Goal: Find specific page/section: Find specific page/section

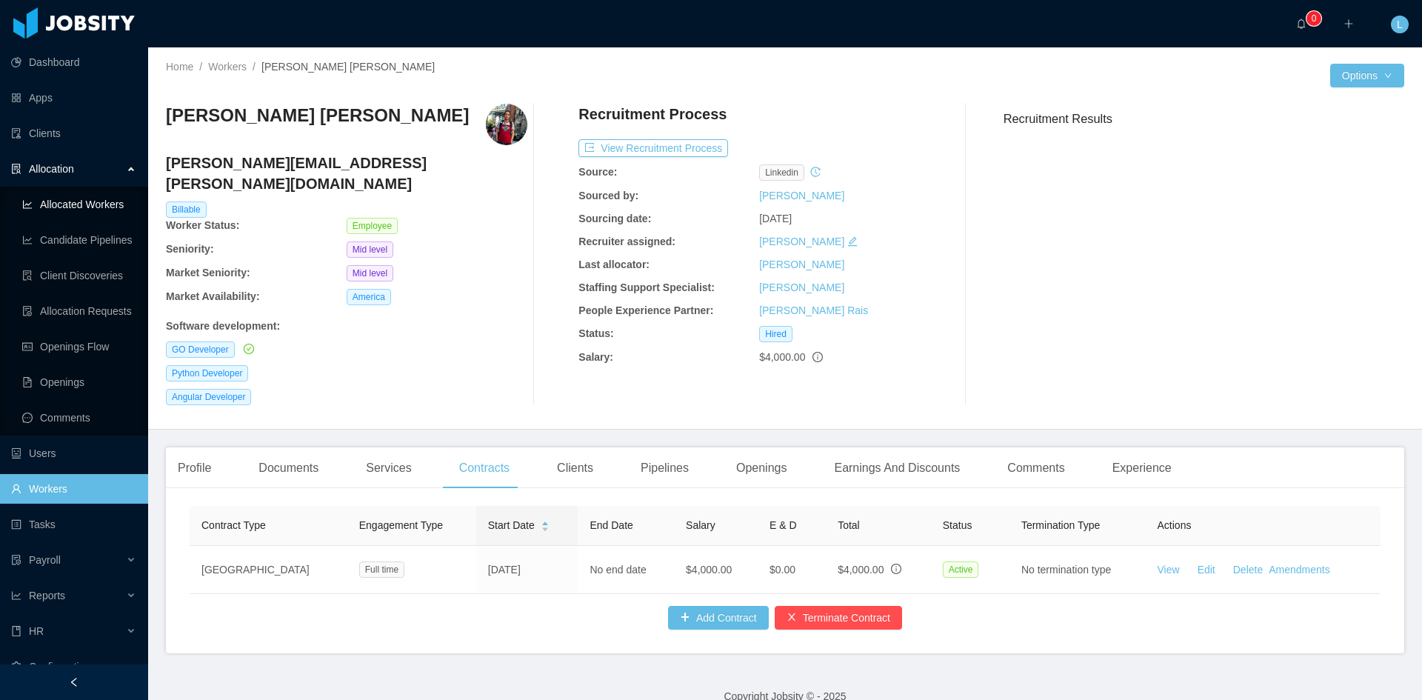
scroll to position [222, 0]
click at [72, 195] on link "Allocated Workers" at bounding box center [79, 205] width 114 height 30
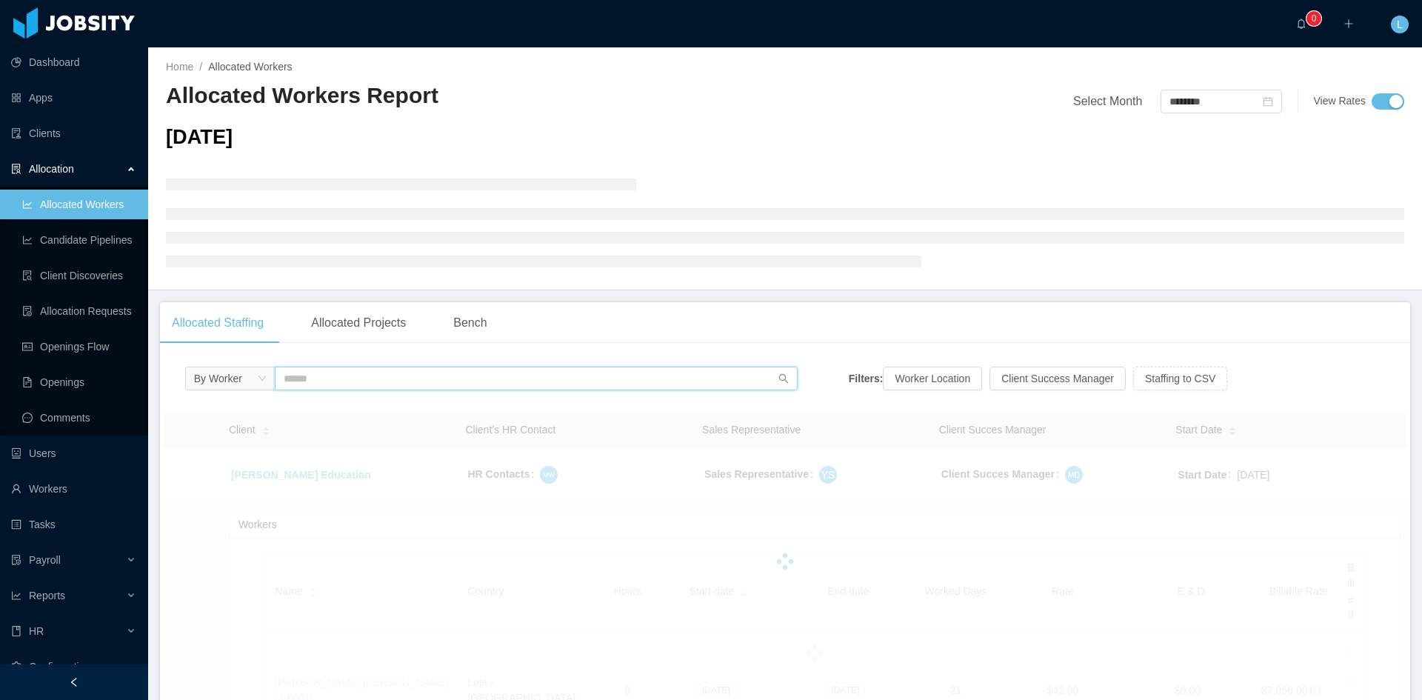
click at [307, 382] on input "text" at bounding box center [536, 379] width 523 height 24
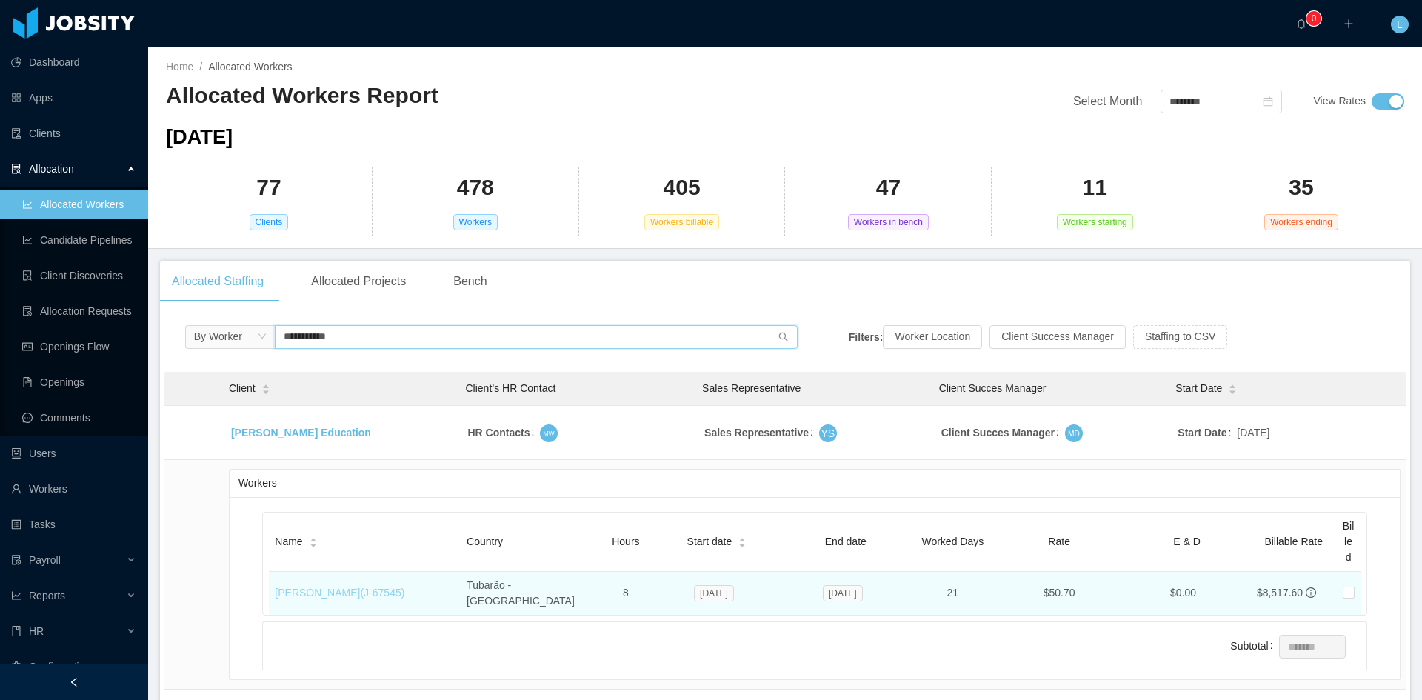
type input "**********"
click at [334, 587] on link "[PERSON_NAME] (J- 67545 )" at bounding box center [340, 593] width 130 height 12
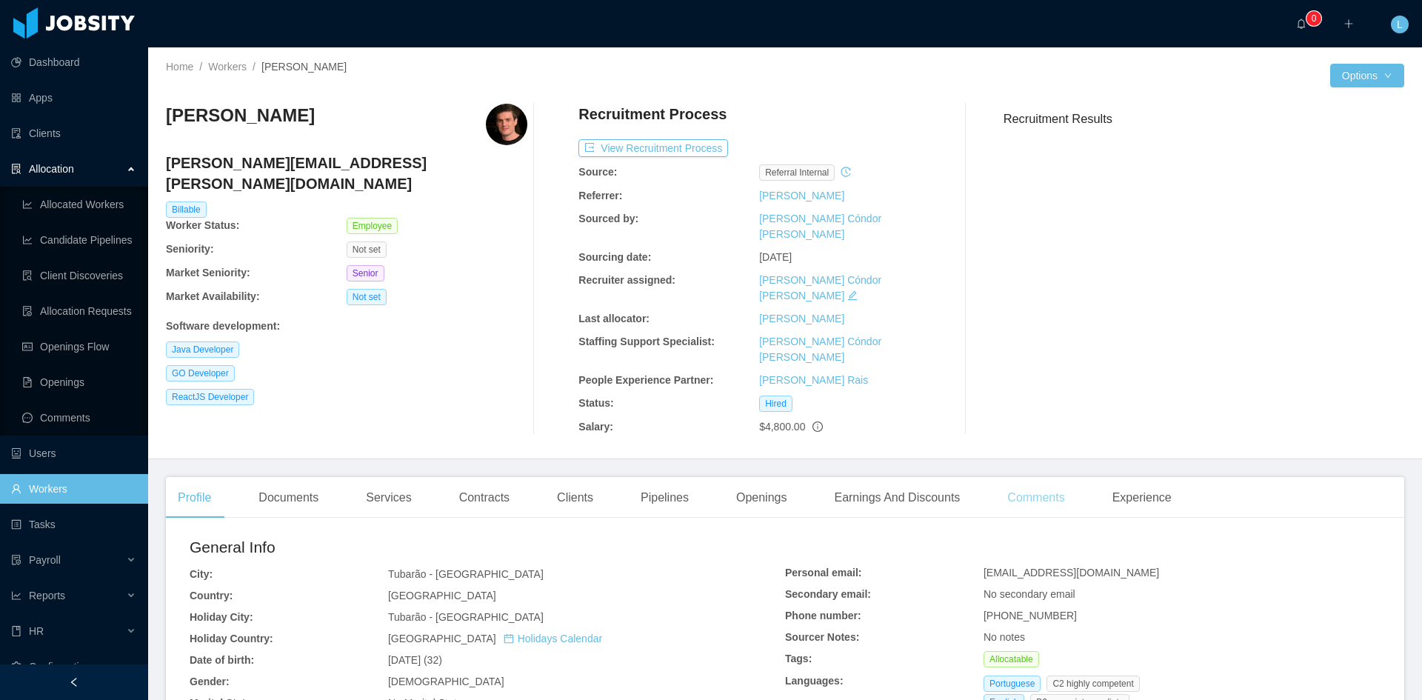
click at [1007, 477] on div "Comments" at bounding box center [1035, 497] width 81 height 41
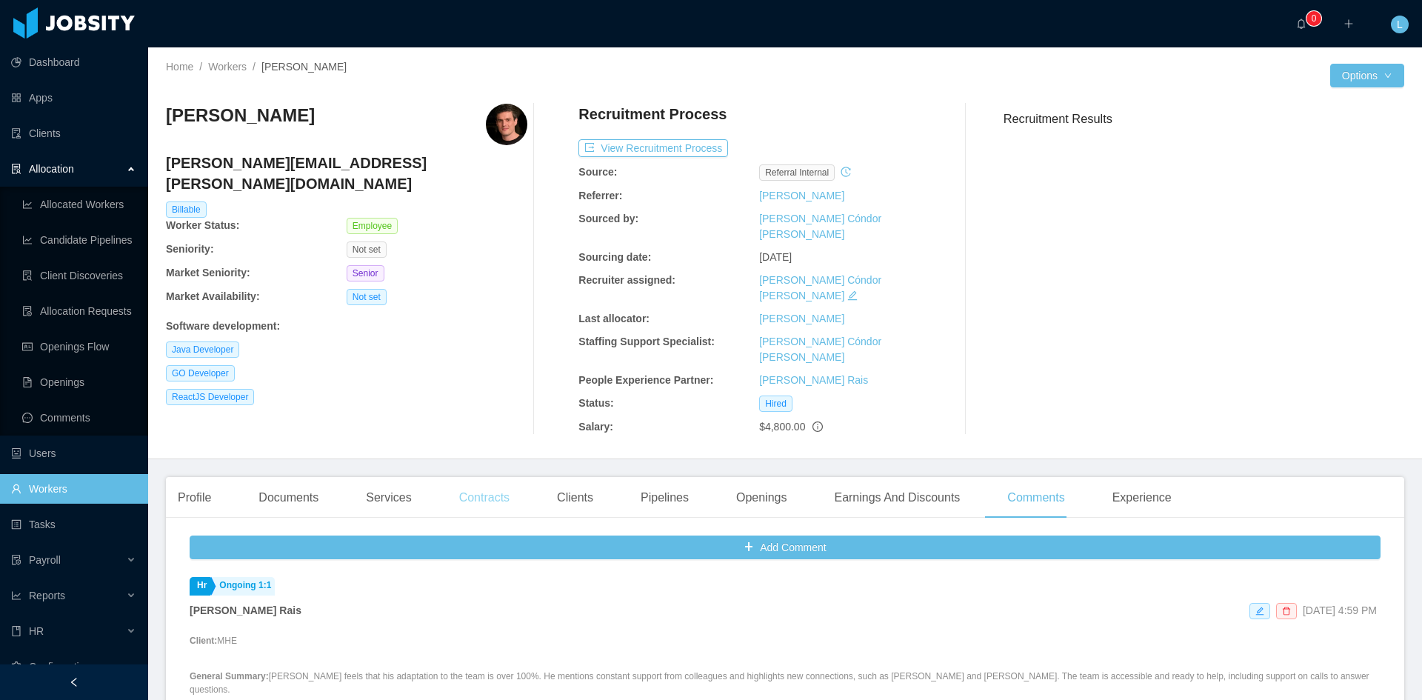
click at [510, 477] on div "Contracts" at bounding box center [484, 497] width 74 height 41
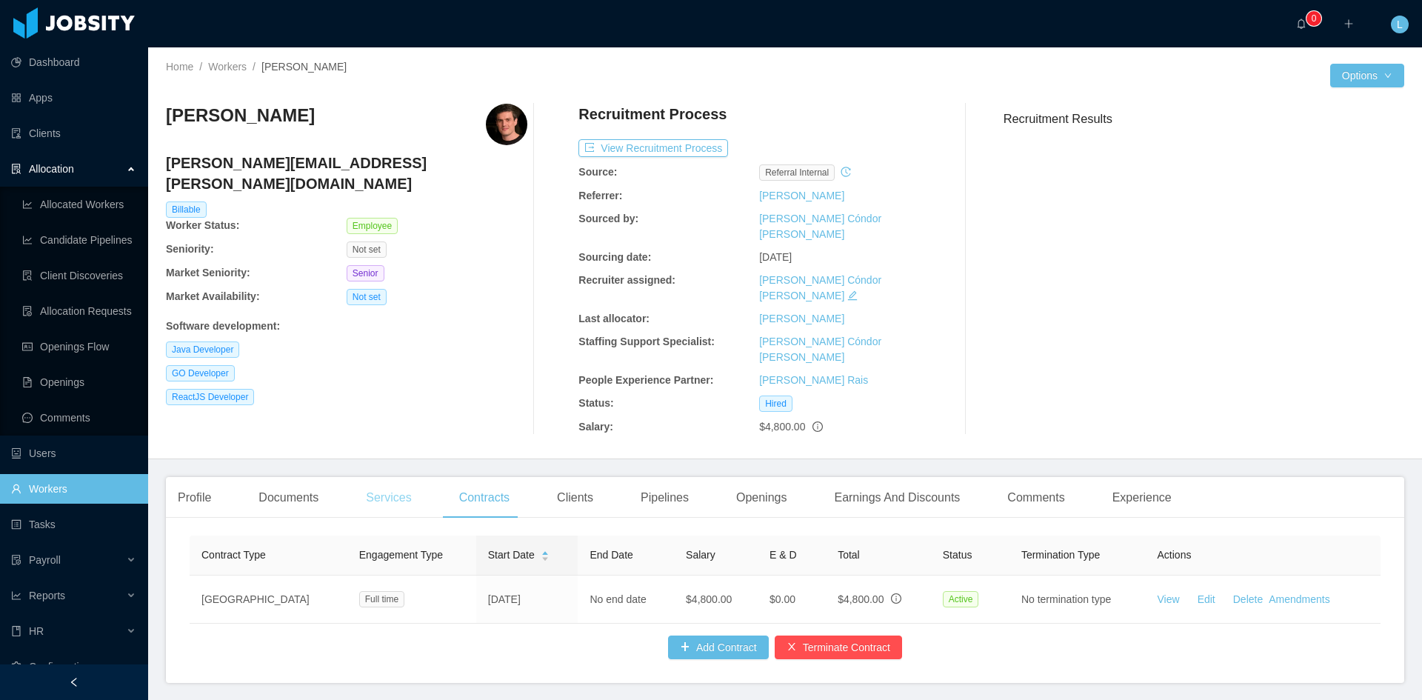
click at [393, 477] on div "Services" at bounding box center [388, 497] width 69 height 41
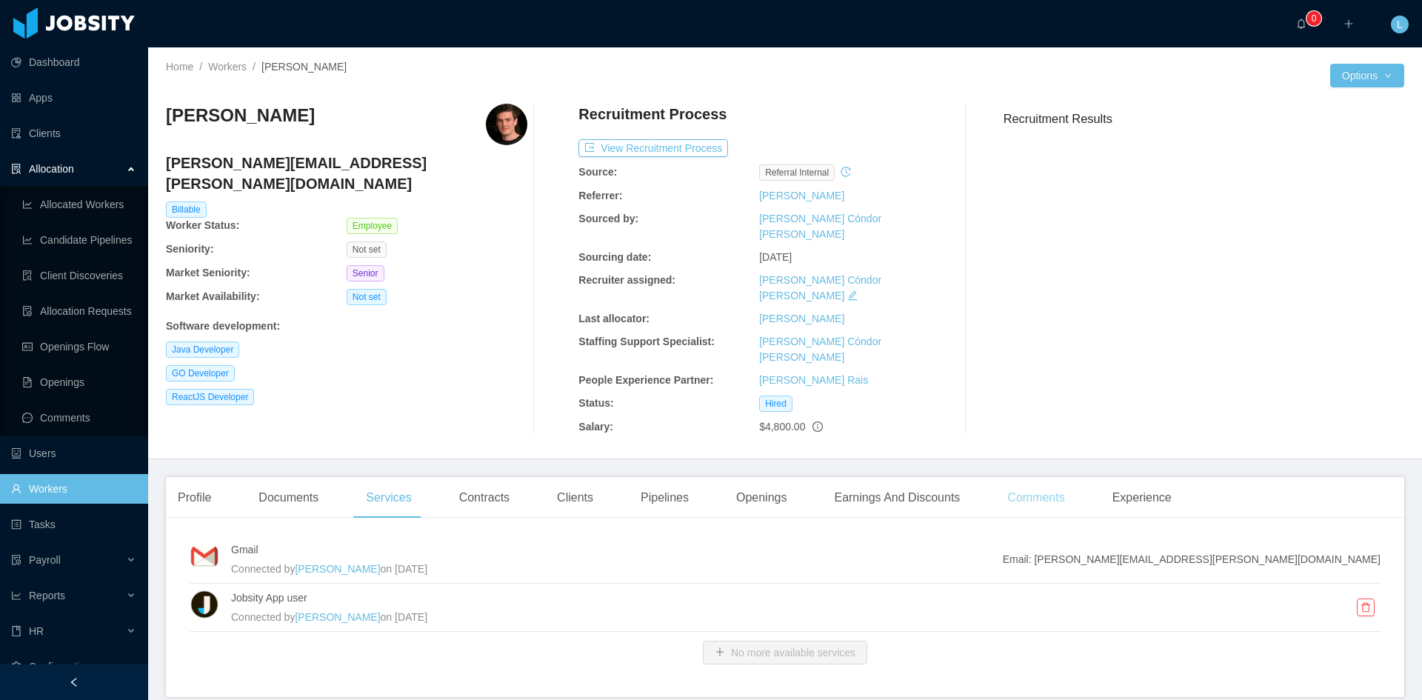
click at [1032, 477] on div "Comments" at bounding box center [1035, 497] width 81 height 41
